Goal: Download file/media

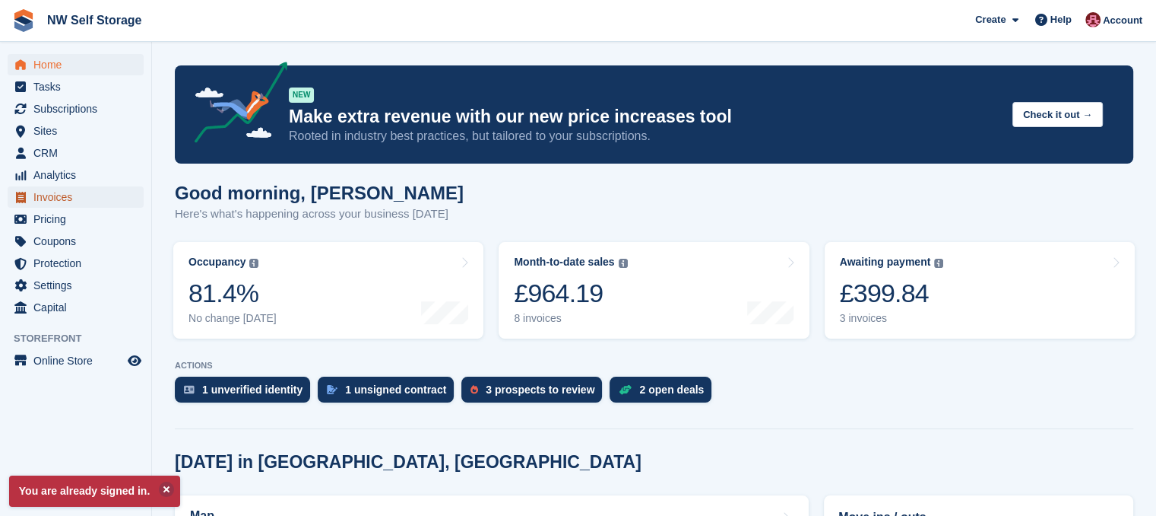
click at [58, 198] on span "Invoices" at bounding box center [78, 196] width 91 height 21
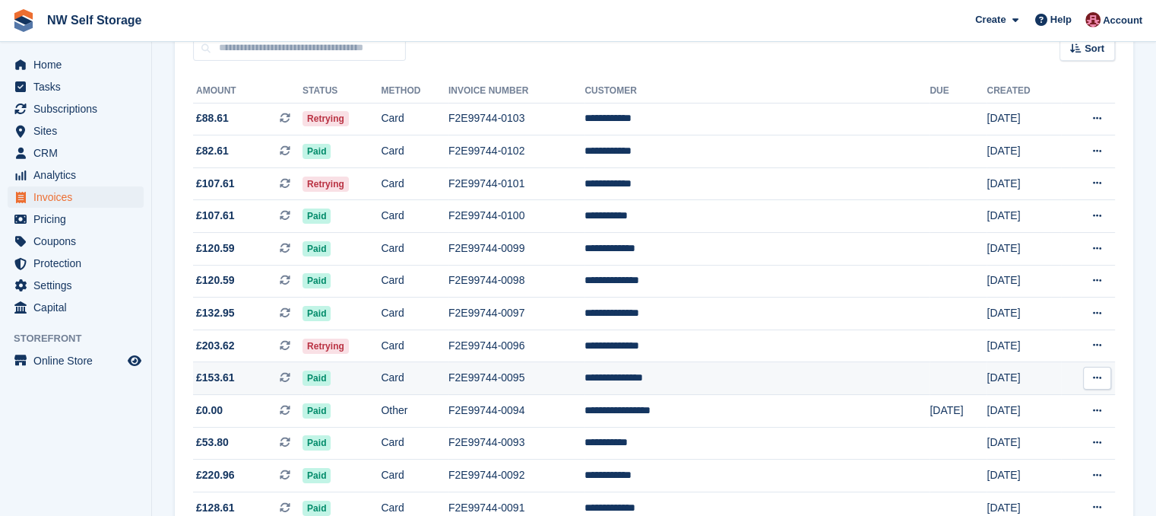
scroll to position [76, 0]
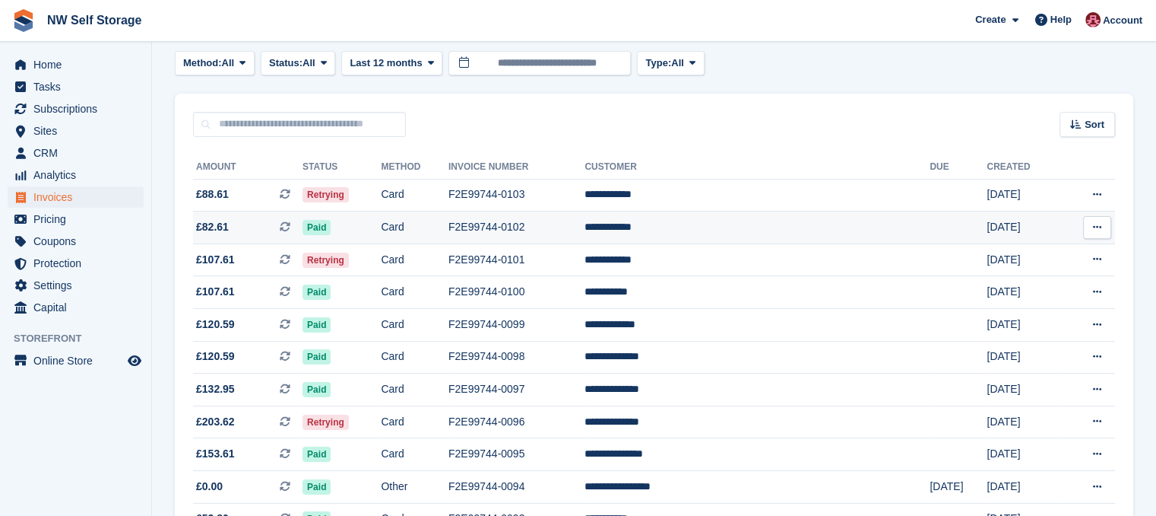
click at [1096, 226] on icon at bounding box center [1097, 227] width 8 height 10
click at [1056, 259] on p "Download PDF" at bounding box center [1038, 257] width 132 height 20
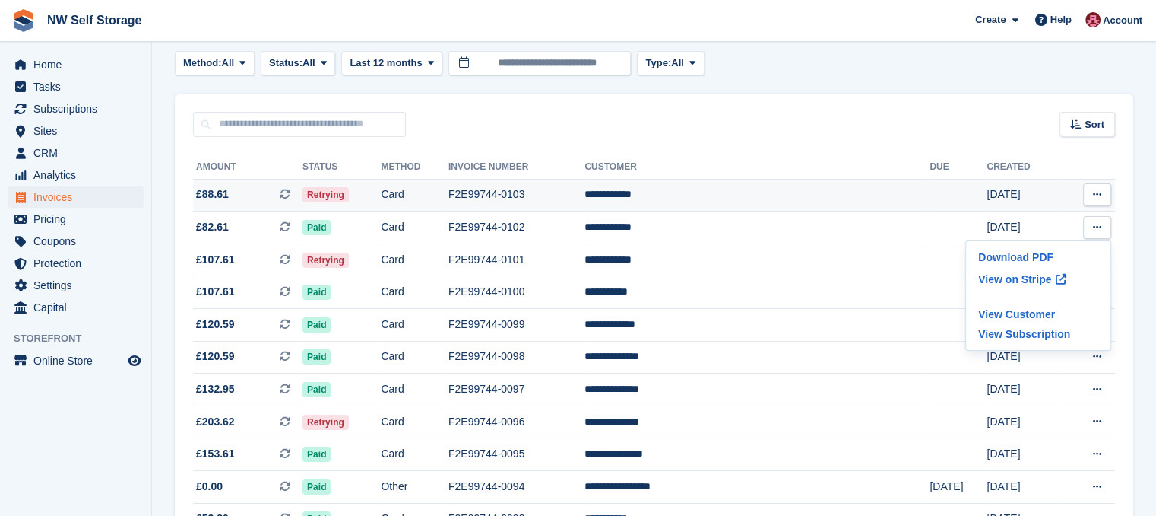
click at [1106, 192] on button at bounding box center [1097, 194] width 28 height 23
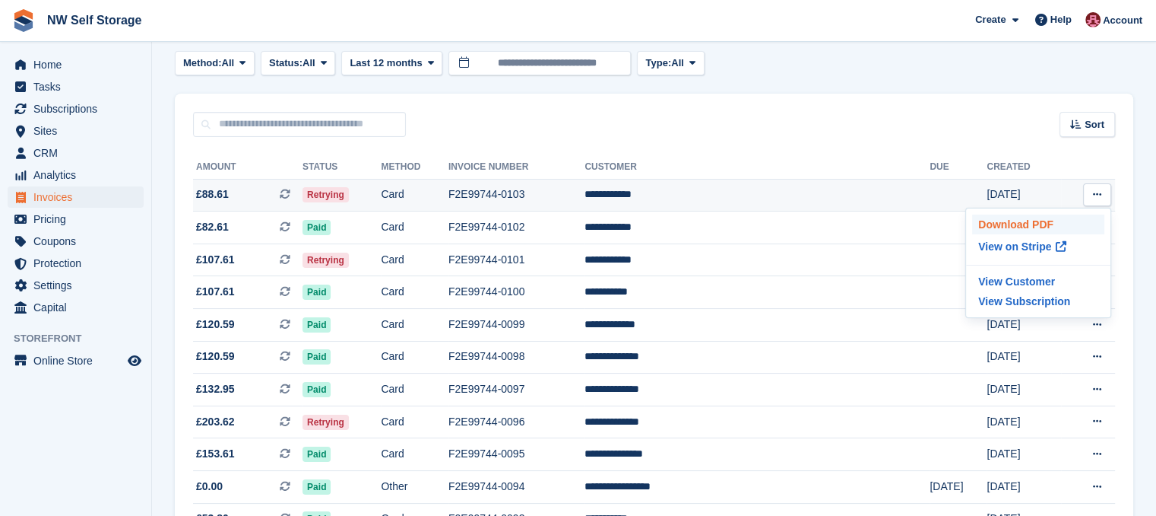
click at [1057, 225] on p "Download PDF" at bounding box center [1038, 224] width 132 height 20
